Goal: Information Seeking & Learning: Find specific page/section

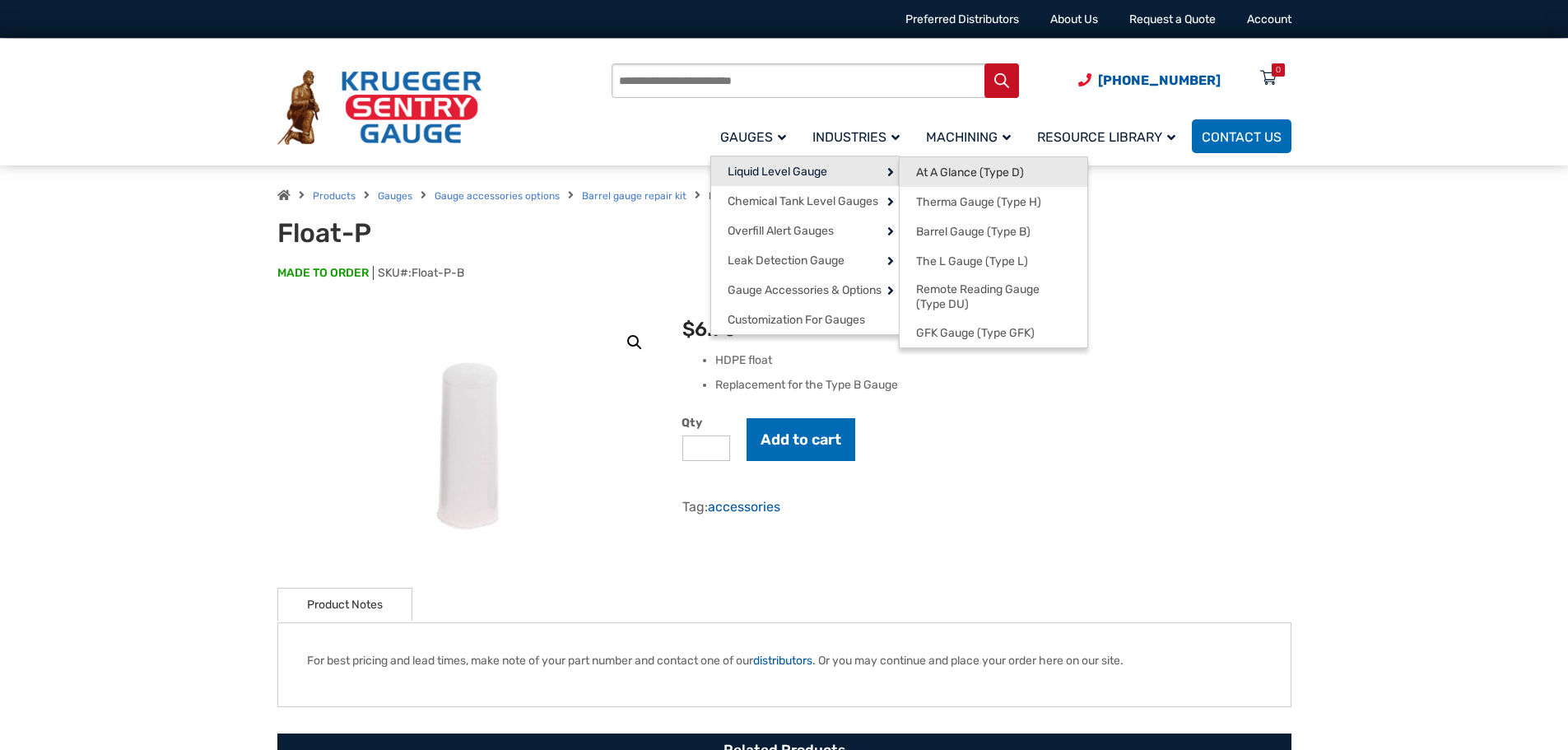
click at [943, 159] on link "At A Glance (Type D)" at bounding box center [994, 171] width 188 height 30
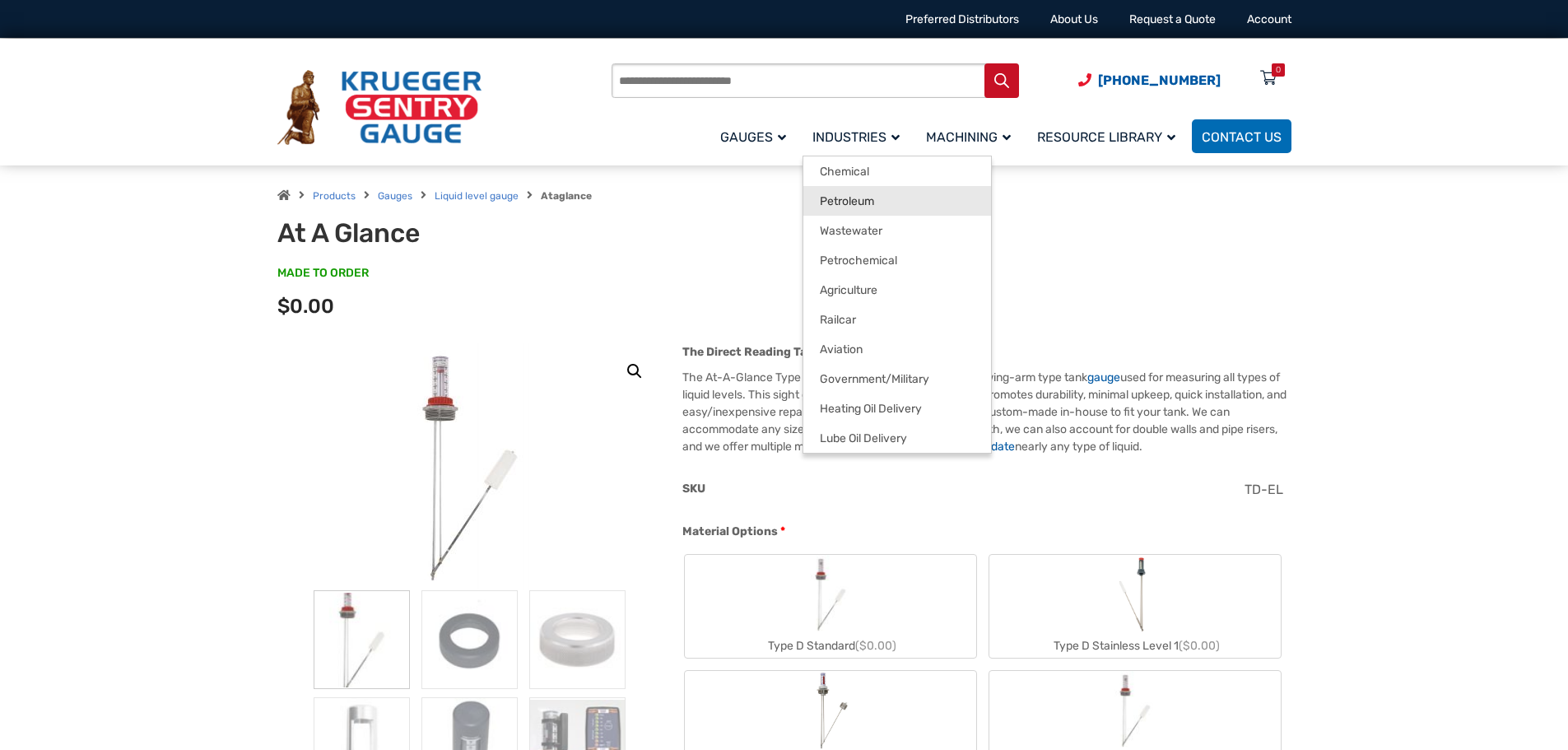
click at [852, 194] on span "Petroleum" at bounding box center [848, 201] width 55 height 15
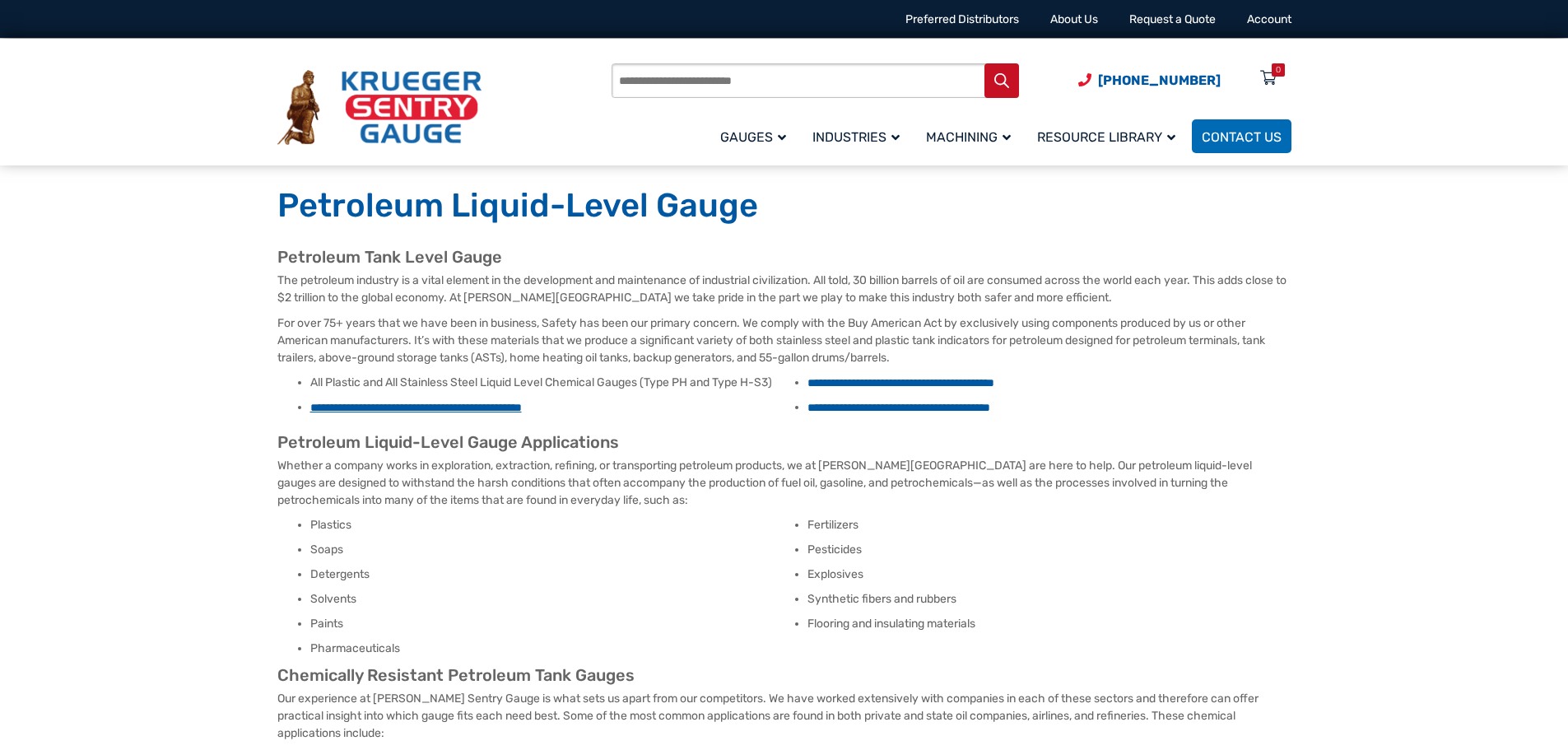
click at [449, 403] on link "**********" at bounding box center [416, 407] width 211 height 12
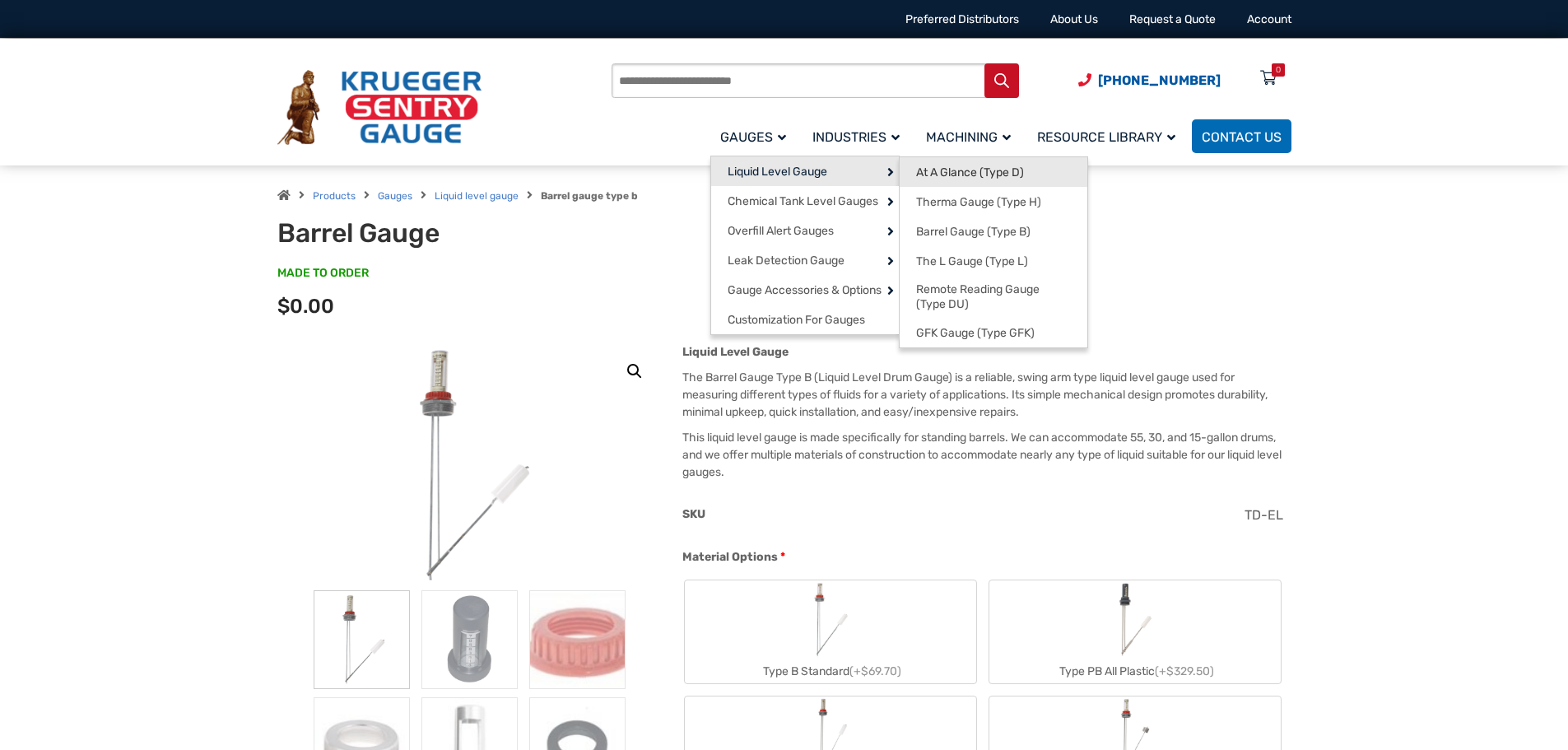
click at [994, 167] on span "At A Glance (Type D)" at bounding box center [970, 173] width 108 height 15
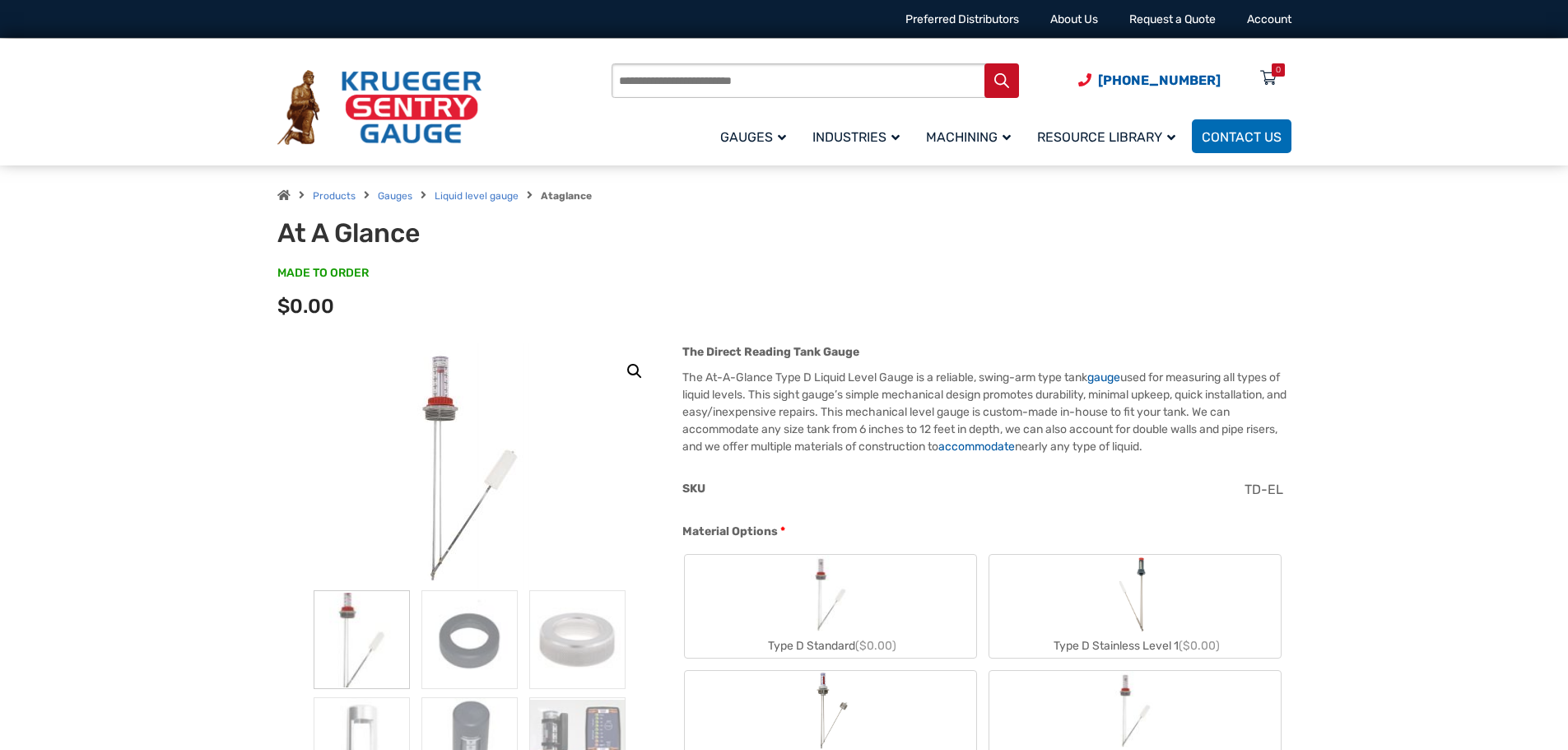
click at [651, 80] on input "Products search" at bounding box center [815, 81] width 407 height 35
type input "*****"
click at [985, 64] on button "Search" at bounding box center [1002, 81] width 35 height 35
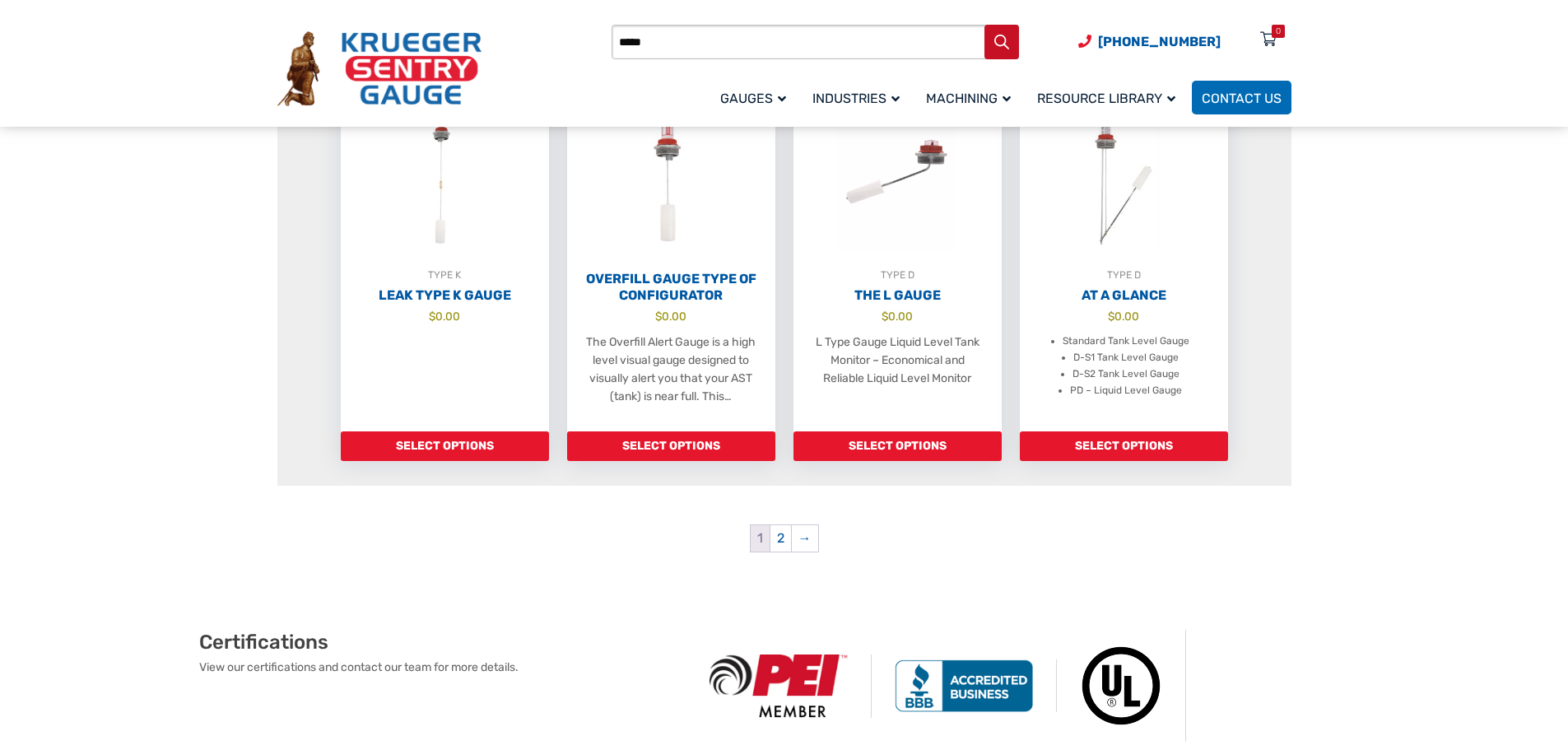
scroll to position [1646, 0]
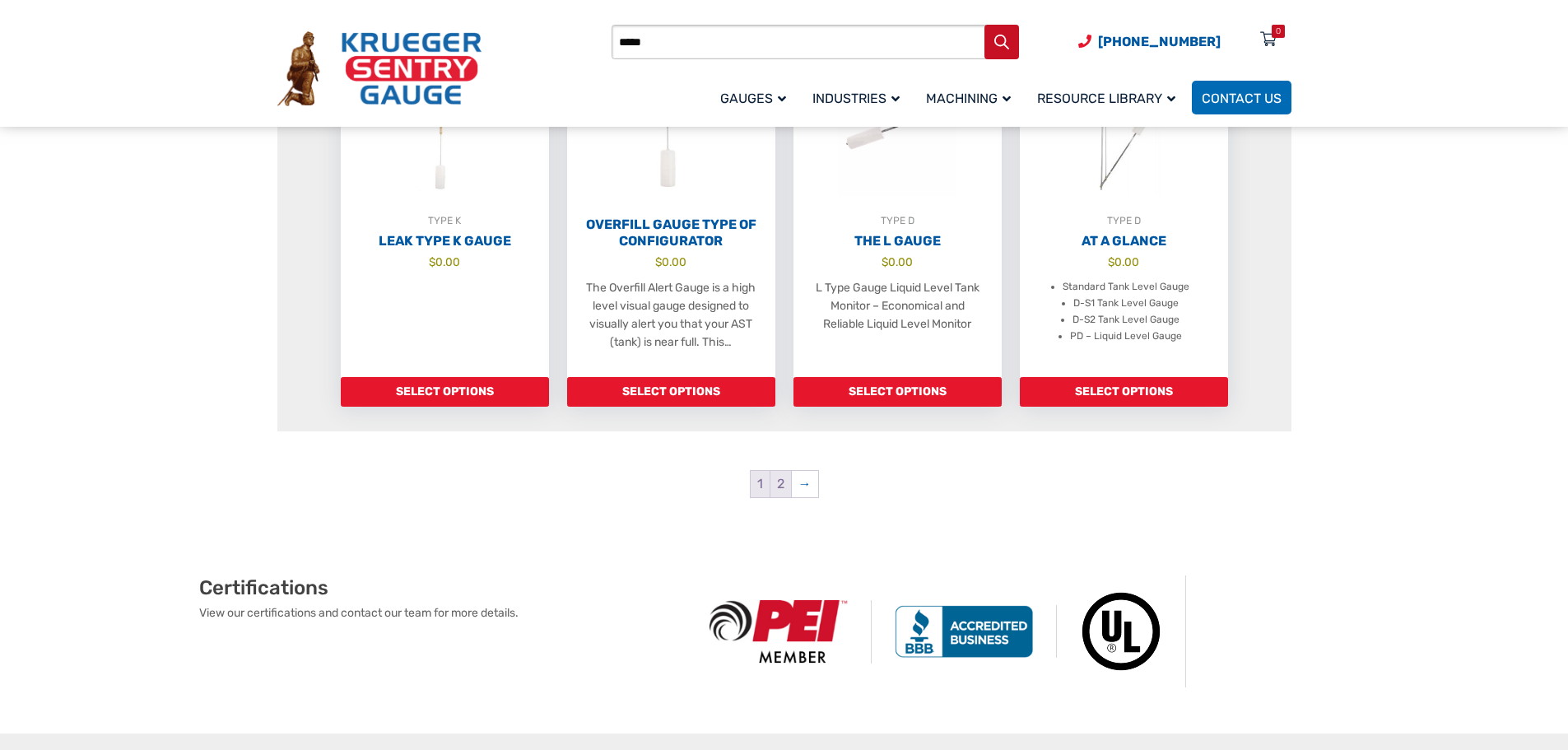
click at [779, 482] on link "2" at bounding box center [780, 484] width 21 height 26
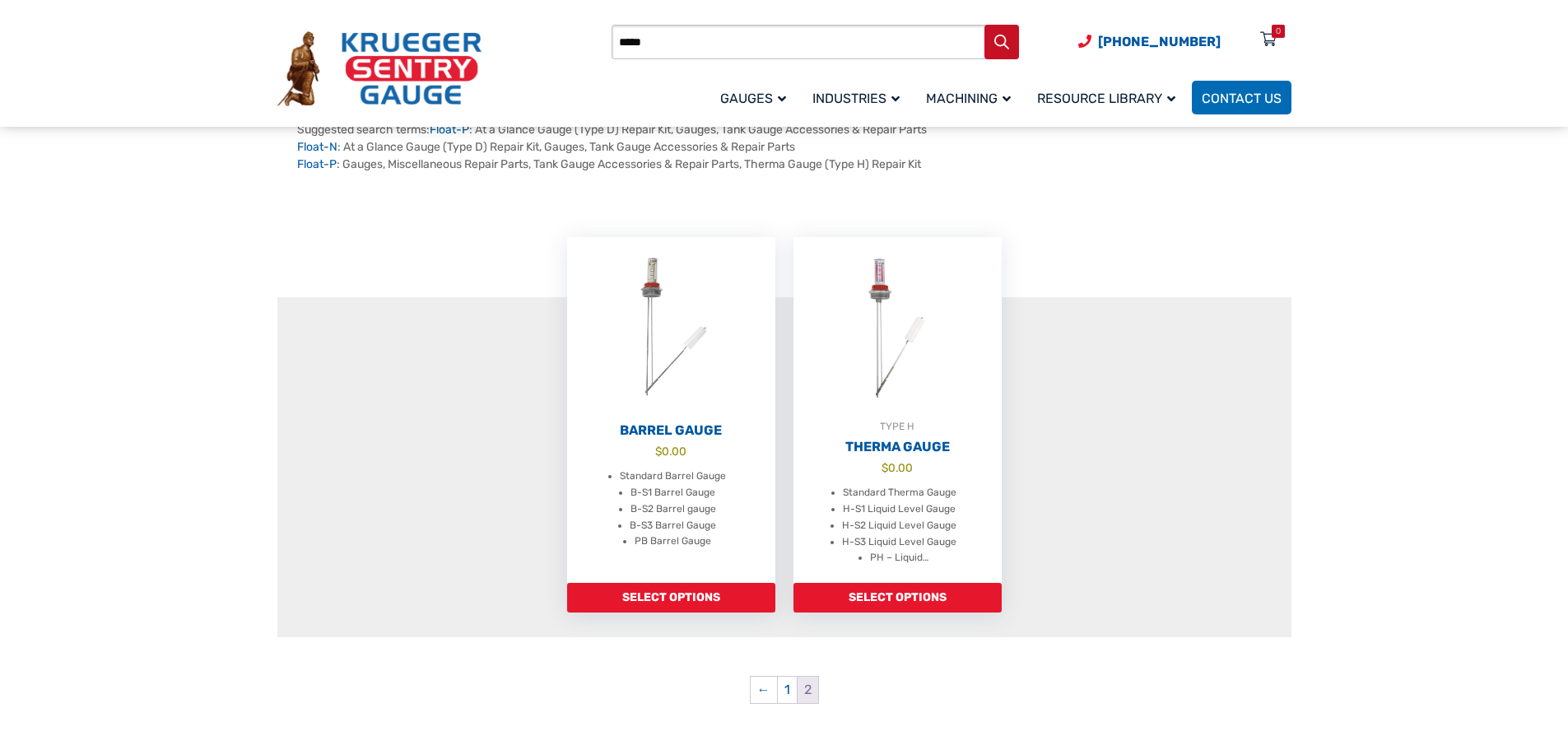
scroll to position [247, 0]
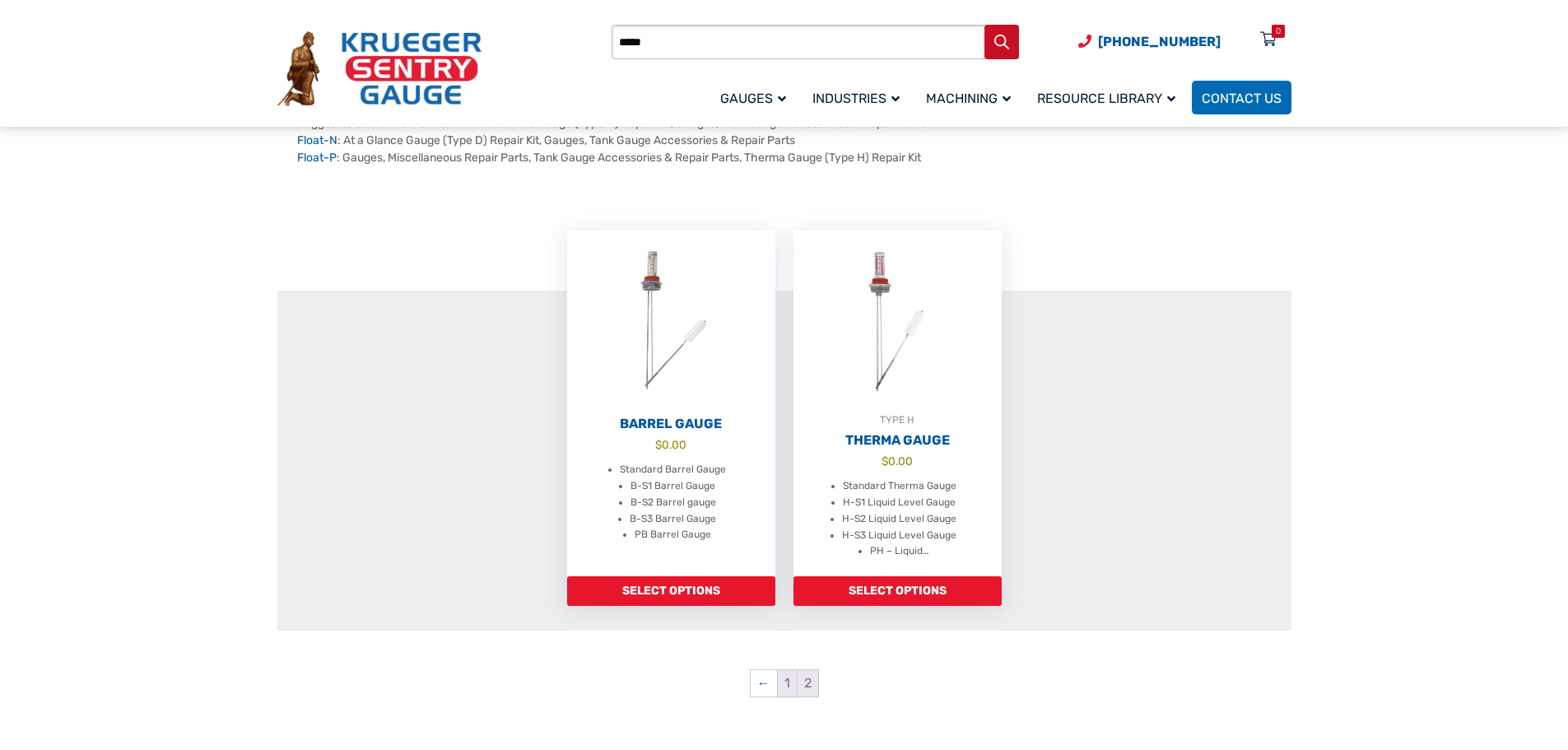
click at [785, 688] on link "1" at bounding box center [787, 683] width 19 height 26
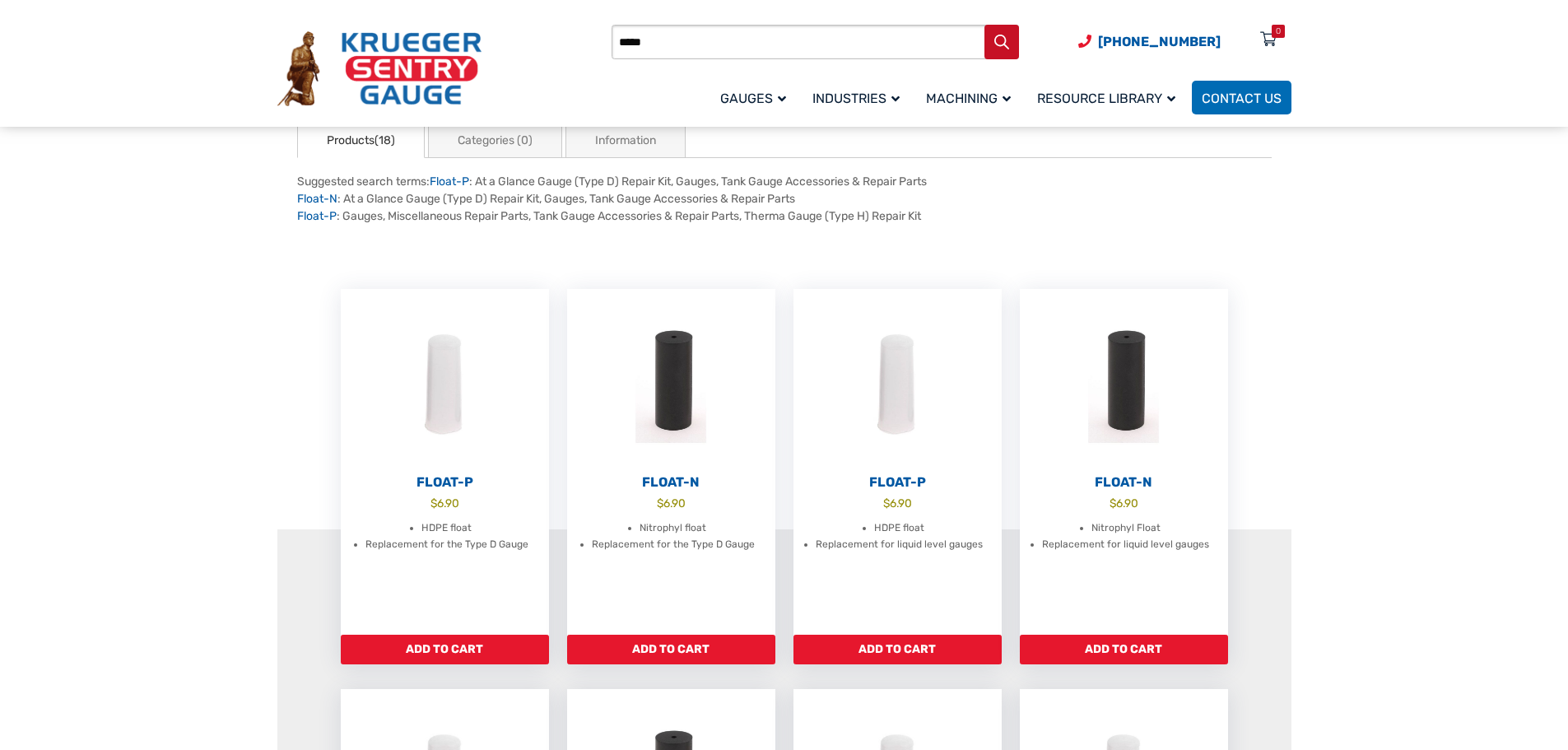
scroll to position [247, 0]
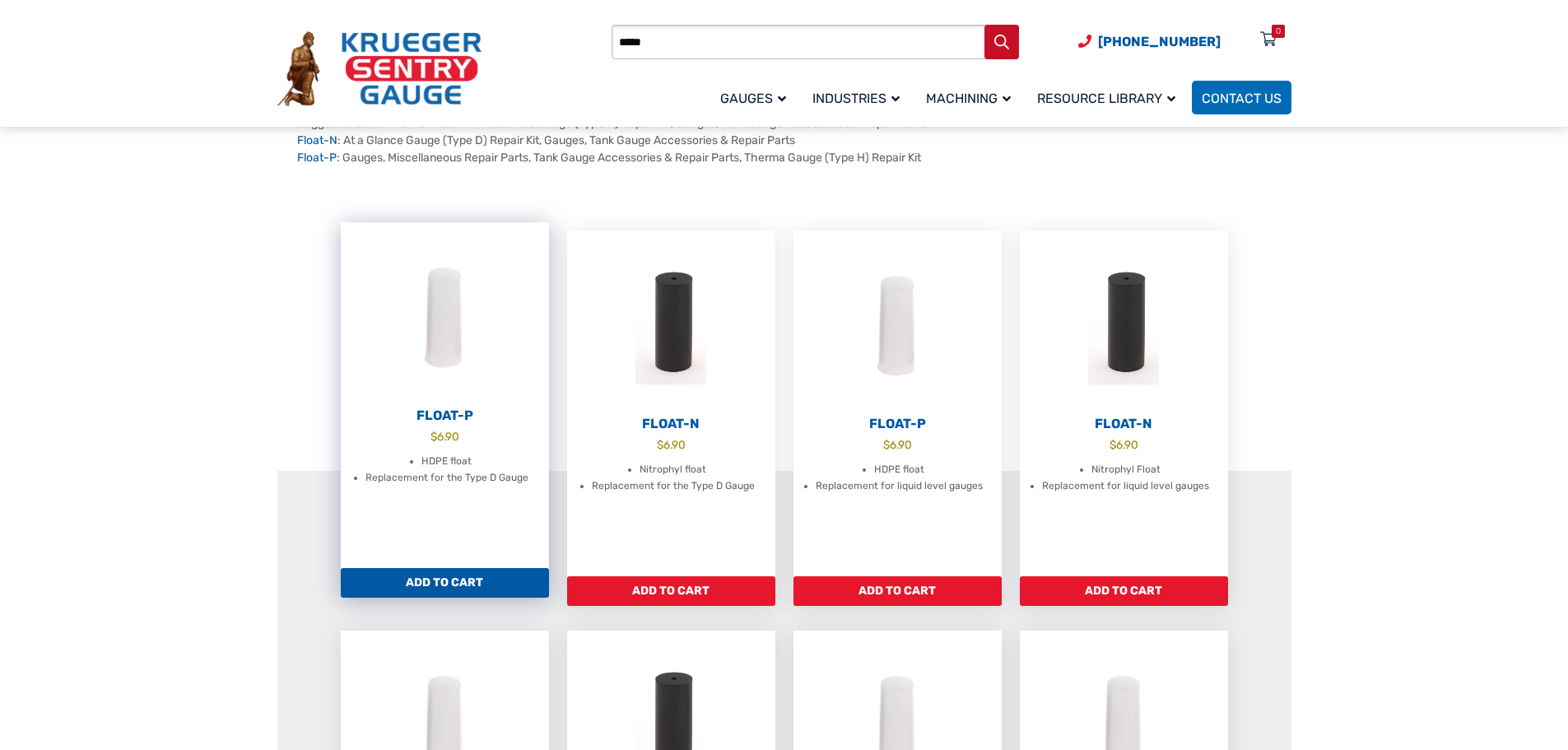
click at [452, 334] on img at bounding box center [445, 313] width 208 height 181
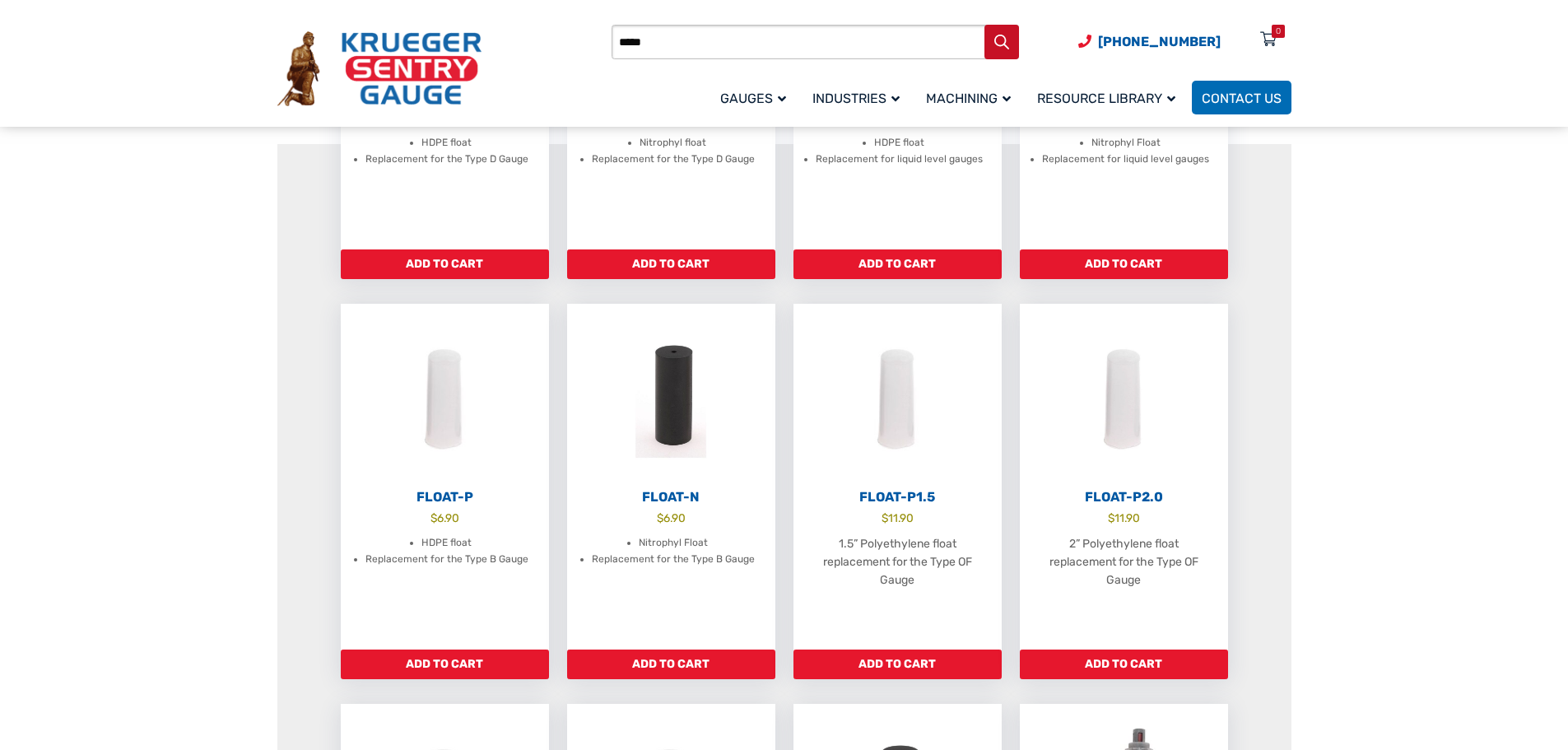
scroll to position [412, 0]
